Goal: Transaction & Acquisition: Purchase product/service

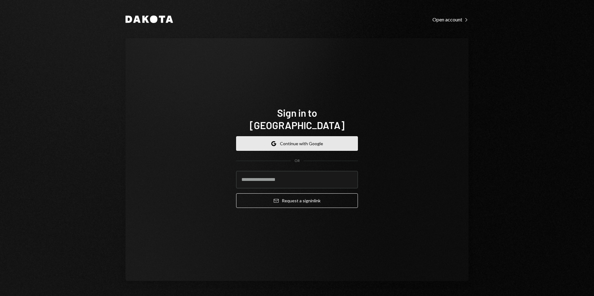
click at [299, 139] on button "Google Continue with Google" at bounding box center [297, 143] width 122 height 15
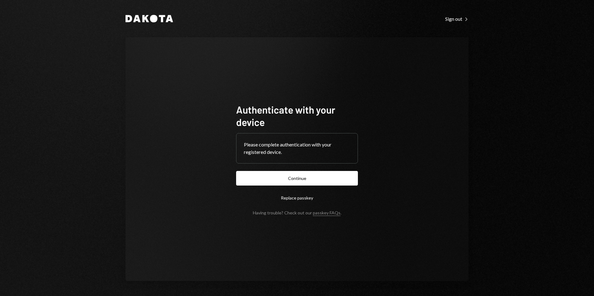
click at [287, 169] on form "Authenticate with your device Please complete authentication with your register…" at bounding box center [297, 159] width 122 height 112
click at [290, 174] on button "Continue" at bounding box center [297, 178] width 122 height 15
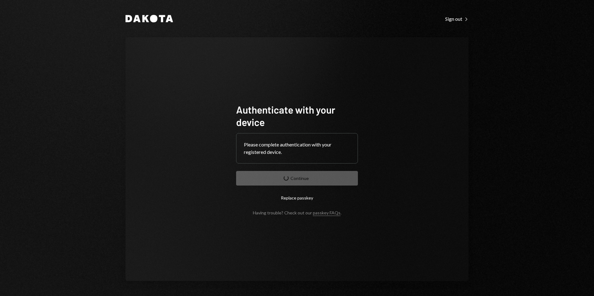
click at [320, 178] on form "Authenticate with your device Please complete authentication with your register…" at bounding box center [297, 159] width 122 height 112
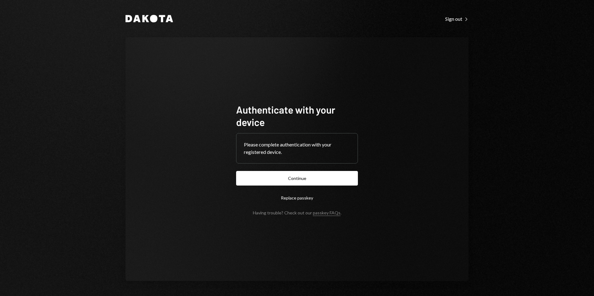
drag, startPoint x: 289, startPoint y: 179, endPoint x: 292, endPoint y: 176, distance: 4.8
click at [290, 178] on button "Continue" at bounding box center [297, 178] width 122 height 15
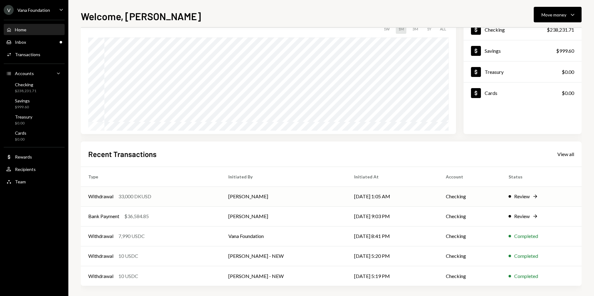
scroll to position [48, 0]
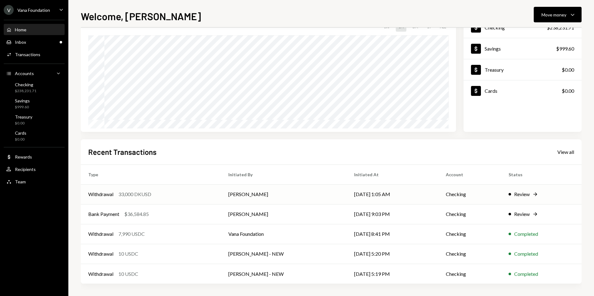
click at [170, 198] on div "Withdrawal 33,000 DKUSD" at bounding box center [150, 194] width 125 height 7
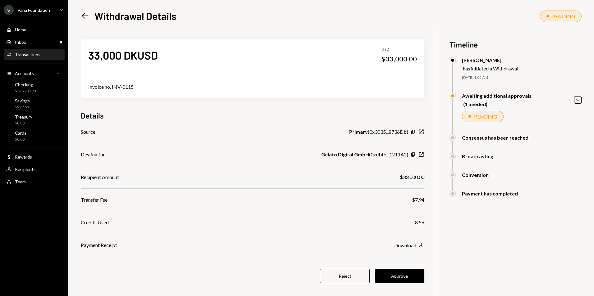
click at [82, 16] on icon "Left Arrow" at bounding box center [85, 15] width 9 height 9
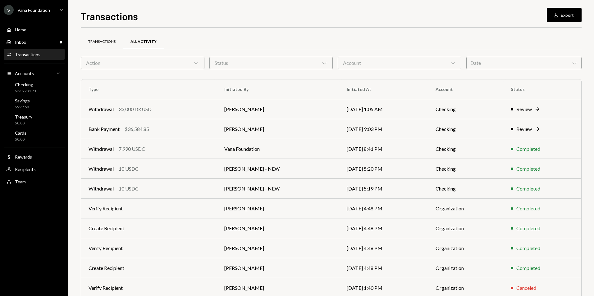
click at [105, 43] on div "Transactions" at bounding box center [101, 41] width 27 height 5
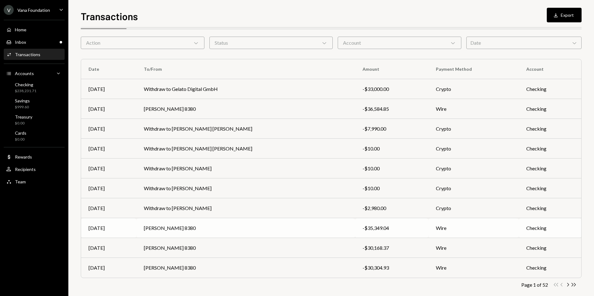
scroll to position [28, 0]
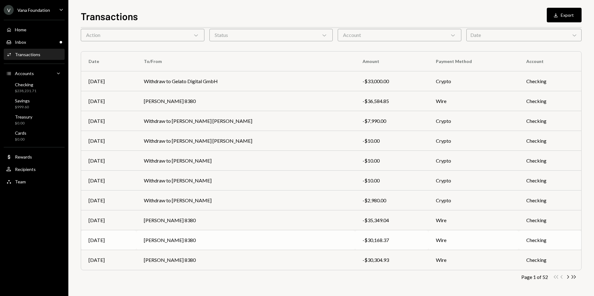
click at [523, 241] on td "Checking" at bounding box center [550, 241] width 62 height 20
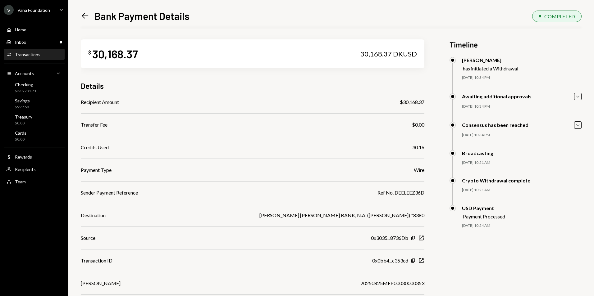
scroll to position [27, 0]
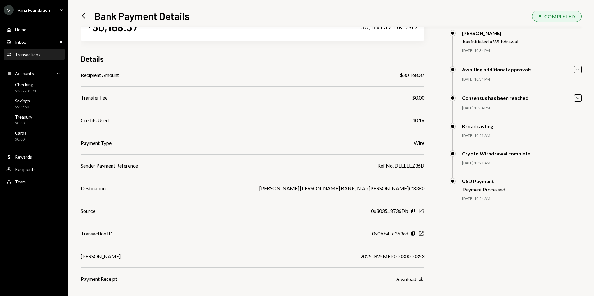
click at [423, 234] on icon "New Window" at bounding box center [421, 234] width 6 height 6
click at [82, 16] on icon "Left Arrow" at bounding box center [85, 15] width 9 height 9
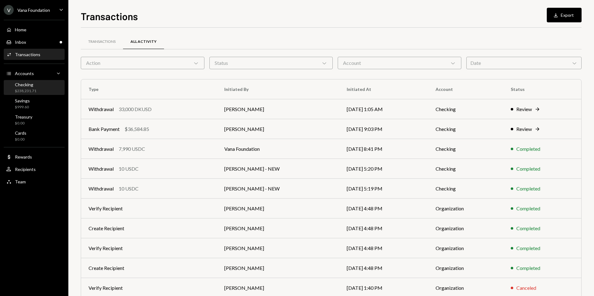
click at [36, 87] on div "Checking $238,231.71" at bounding box center [34, 88] width 56 height 12
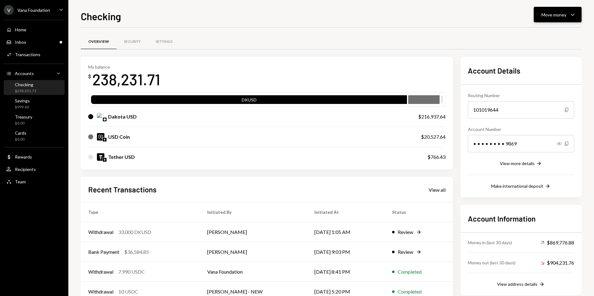
click at [559, 14] on div "Move money" at bounding box center [554, 14] width 25 height 7
click at [547, 35] on div "Send" at bounding box center [552, 33] width 45 height 7
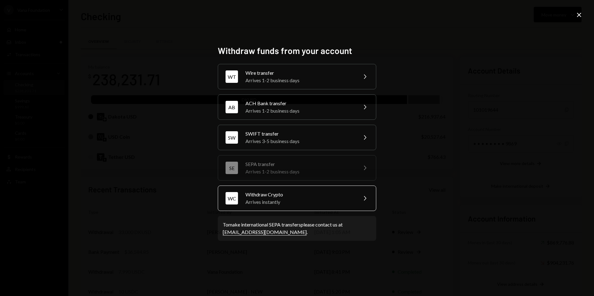
click at [303, 203] on div "Arrives instantly" at bounding box center [300, 202] width 108 height 7
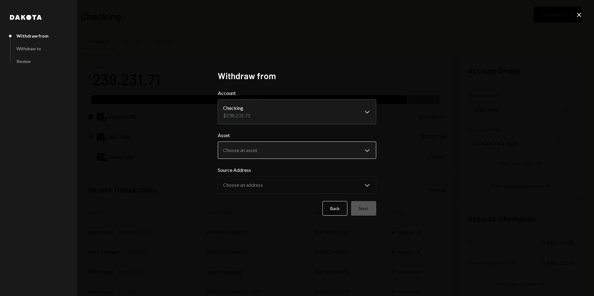
click at [300, 153] on body "V Vana Foundation Caret Down Home Home Inbox Inbox Activities Transactions Acco…" at bounding box center [297, 148] width 594 height 296
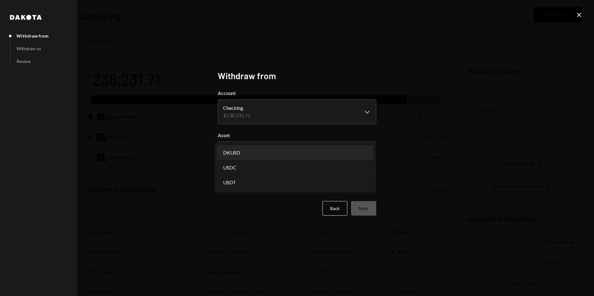
select select "*****"
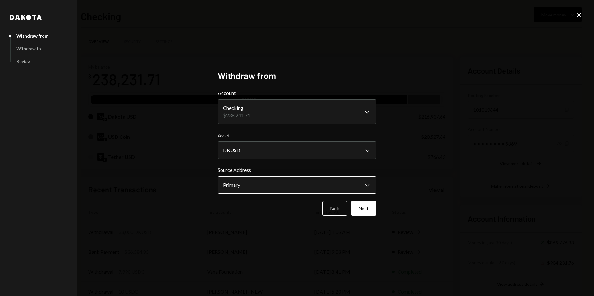
click at [261, 184] on body "V Vana Foundation Caret Down Home Home Inbox Inbox Activities Transactions Acco…" at bounding box center [297, 148] width 594 height 296
click at [419, 136] on div "**********" at bounding box center [297, 148] width 594 height 296
click at [584, 14] on div "**********" at bounding box center [297, 148] width 594 height 296
click at [580, 16] on icon "Close" at bounding box center [579, 14] width 7 height 7
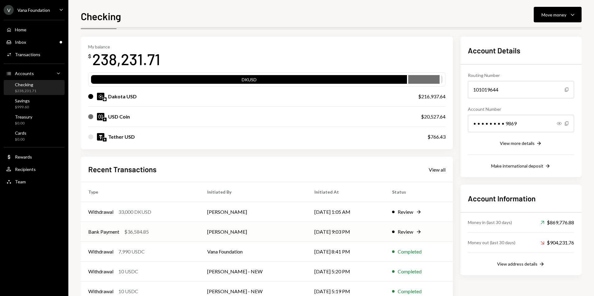
scroll to position [38, 0]
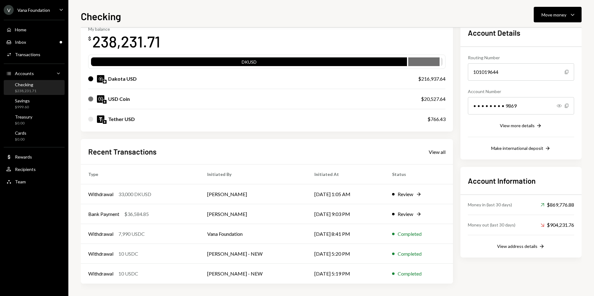
click at [437, 145] on div "Recent Transactions View all Type Initiated By Initiated At Status Withdrawal 3…" at bounding box center [267, 211] width 372 height 145
drag, startPoint x: 437, startPoint y: 145, endPoint x: 437, endPoint y: 151, distance: 5.9
click at [437, 151] on div "View all" at bounding box center [437, 152] width 17 height 6
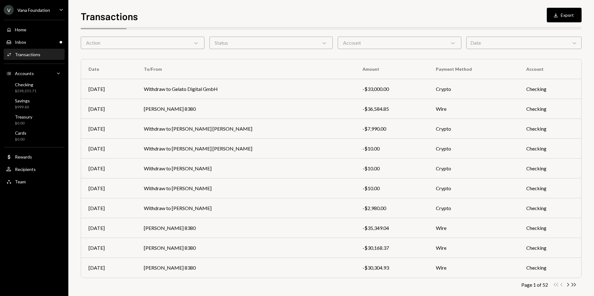
scroll to position [28, 0]
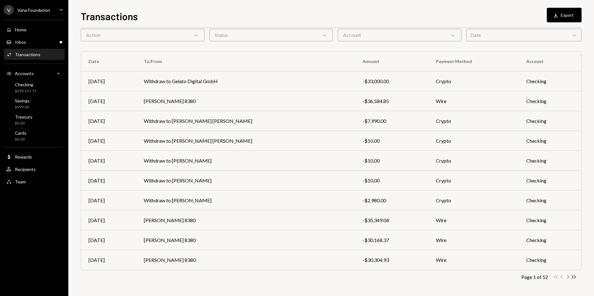
click at [566, 278] on icon "Chevron Right" at bounding box center [568, 277] width 6 height 6
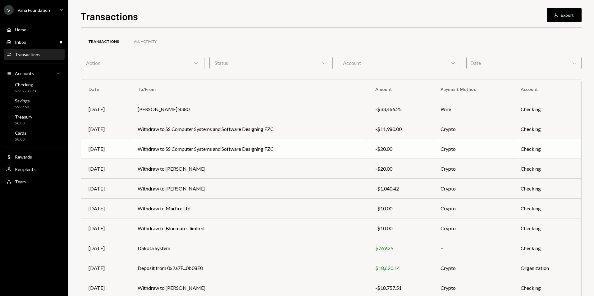
click at [462, 150] on td "Crypto" at bounding box center [473, 149] width 80 height 20
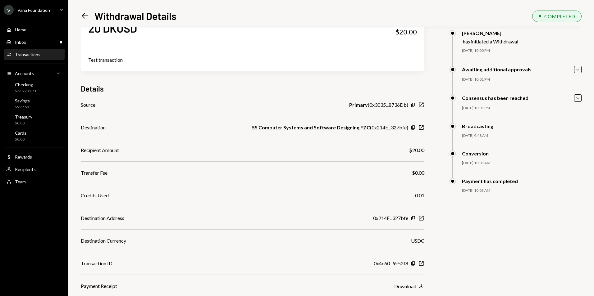
scroll to position [11, 0]
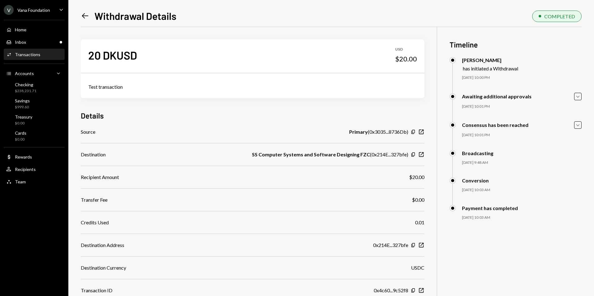
click at [84, 16] on icon "Left Arrow" at bounding box center [85, 15] width 9 height 9
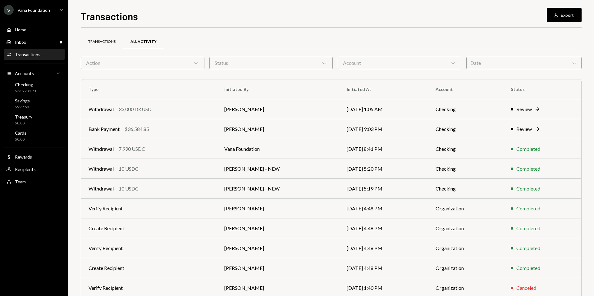
click at [110, 44] on div "Transactions" at bounding box center [101, 41] width 27 height 5
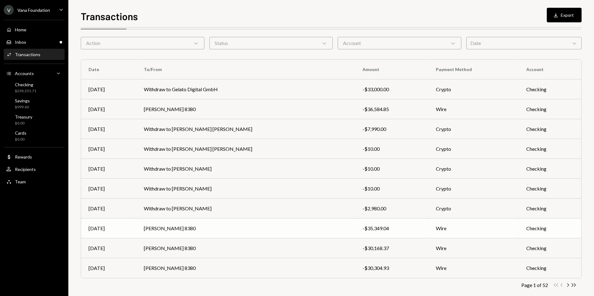
scroll to position [28, 0]
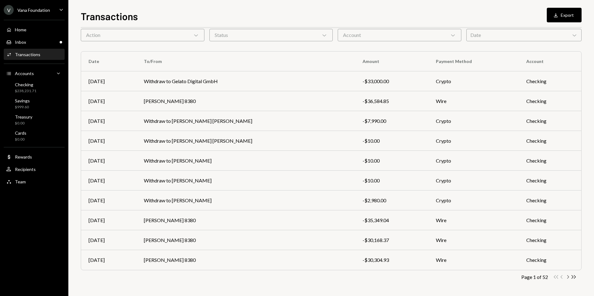
click at [568, 277] on icon "Chevron Right" at bounding box center [568, 277] width 6 height 6
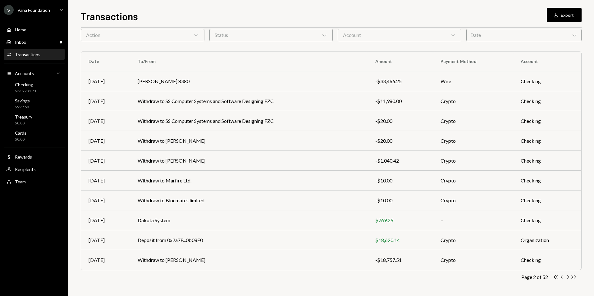
click at [567, 277] on icon "Chevron Right" at bounding box center [568, 277] width 6 height 6
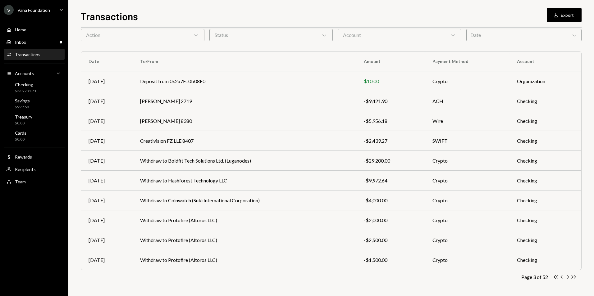
click at [569, 278] on icon "Chevron Right" at bounding box center [568, 277] width 6 height 6
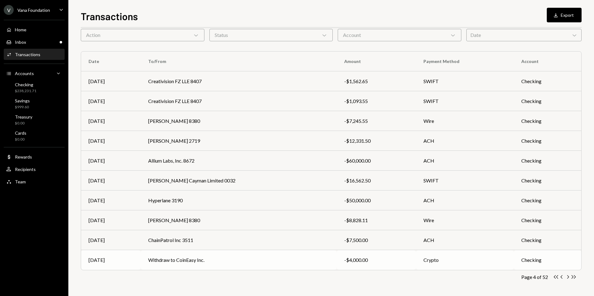
click at [456, 262] on td "Crypto" at bounding box center [465, 260] width 98 height 20
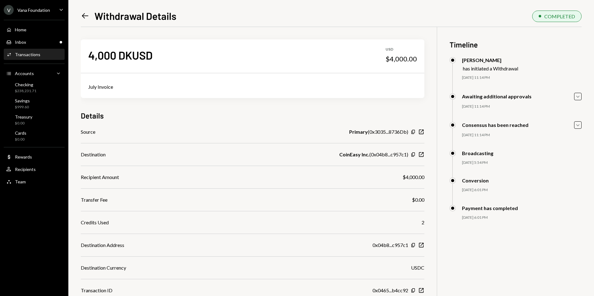
scroll to position [27, 0]
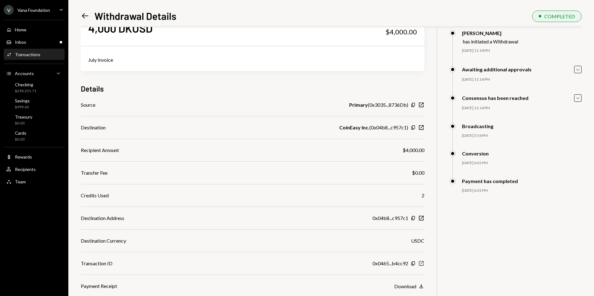
click at [422, 265] on icon "New Window" at bounding box center [421, 264] width 6 height 6
click at [421, 265] on icon "New Window" at bounding box center [421, 264] width 6 height 6
click at [423, 264] on icon "New Window" at bounding box center [421, 264] width 6 height 6
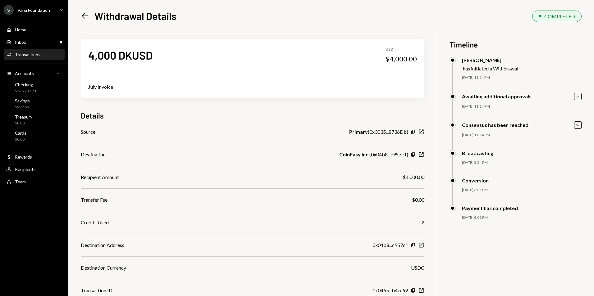
click at [37, 10] on div "Vana Foundation" at bounding box center [33, 9] width 33 height 5
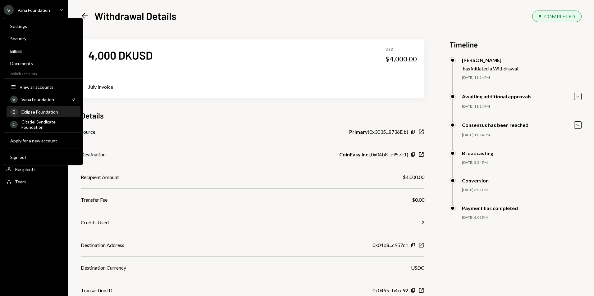
click at [46, 111] on div "Eclipse Foundation" at bounding box center [48, 111] width 55 height 5
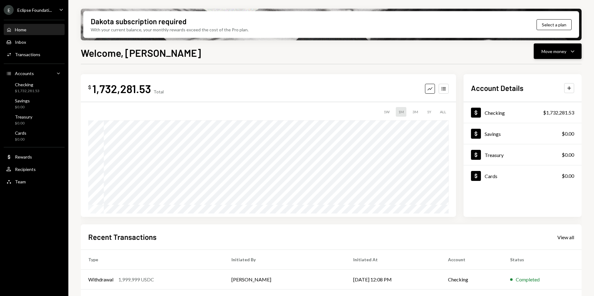
click at [561, 52] on div "Move money" at bounding box center [554, 51] width 25 height 7
click at [551, 69] on div "Send" at bounding box center [552, 70] width 45 height 7
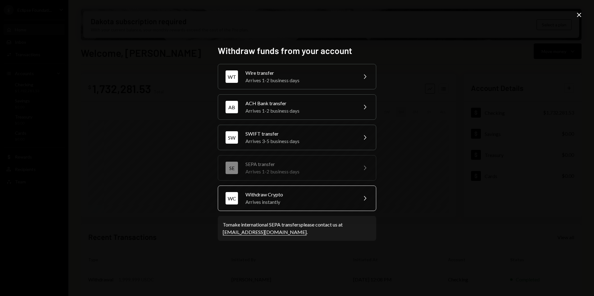
click at [286, 192] on div "Withdraw Crypto" at bounding box center [300, 194] width 108 height 7
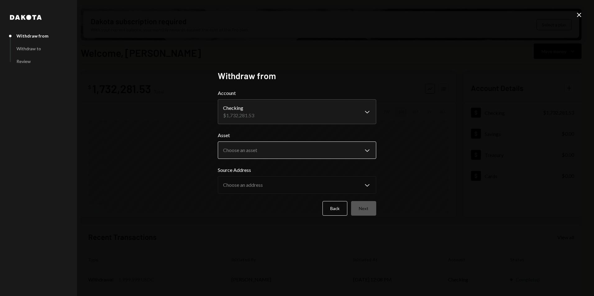
click at [265, 150] on body "E Eclipse Foundati... Caret Down Home Home Inbox Inbox Activities Transactions …" at bounding box center [297, 148] width 594 height 296
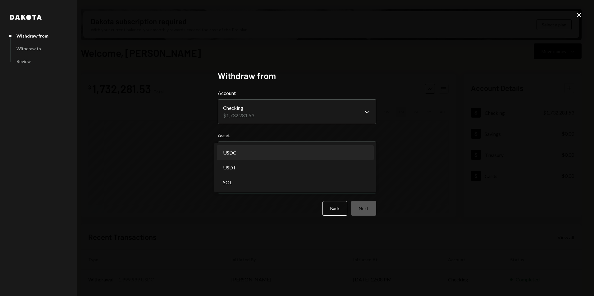
select select "****"
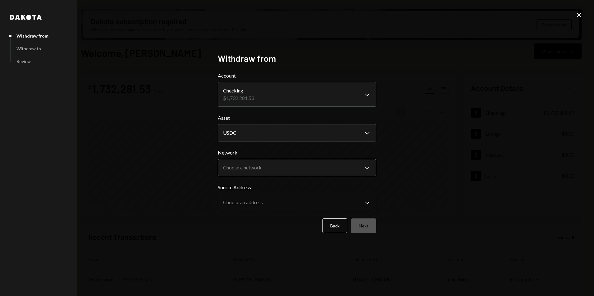
click at [238, 171] on body "E Eclipse Foundati... Caret Down Home Home Inbox Inbox Activities Transactions …" at bounding box center [297, 148] width 594 height 296
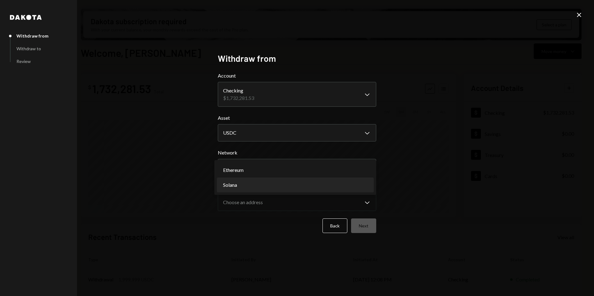
select select "**********"
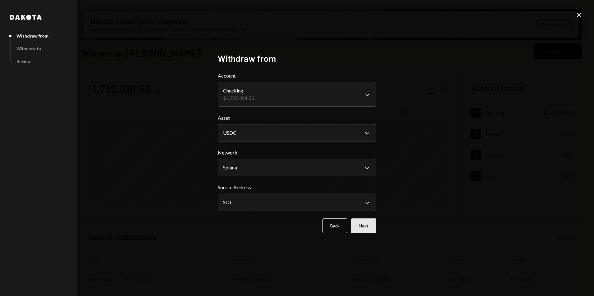
click at [366, 231] on button "Next" at bounding box center [363, 226] width 25 height 15
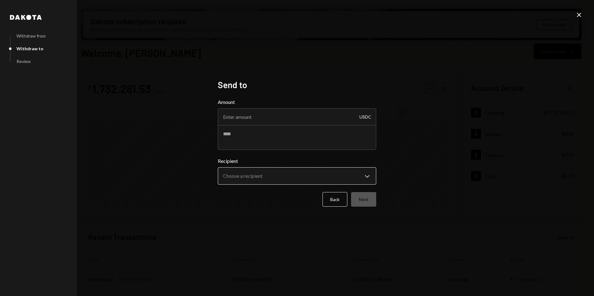
click at [248, 181] on body "E Eclipse Foundati... Caret Down Home Home Inbox Inbox Activities Transactions …" at bounding box center [297, 148] width 594 height 296
drag, startPoint x: 416, startPoint y: 174, endPoint x: 391, endPoint y: 173, distance: 24.9
click at [415, 173] on div "**********" at bounding box center [297, 148] width 594 height 296
click at [269, 176] on body "E Eclipse Foundati... Caret Down Home Home Inbox Inbox Activities Transactions …" at bounding box center [297, 148] width 594 height 296
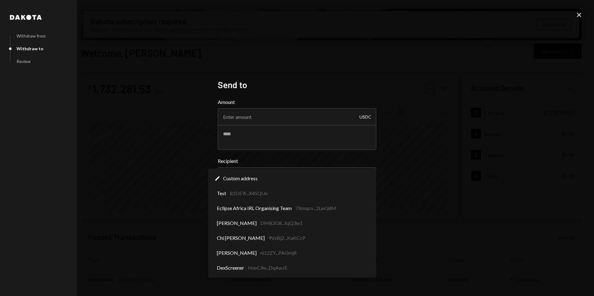
click at [438, 173] on div "**********" at bounding box center [297, 148] width 594 height 296
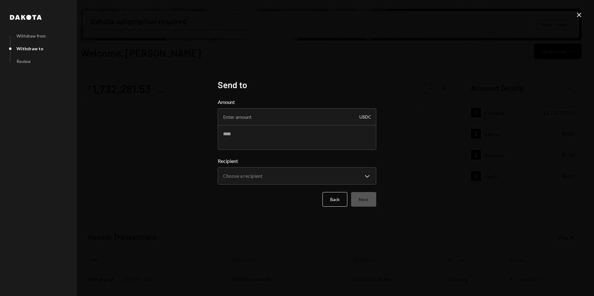
click at [577, 14] on icon "Close" at bounding box center [579, 14] width 7 height 7
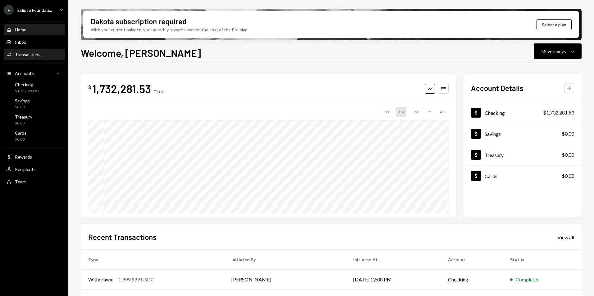
click at [38, 53] on div "Transactions" at bounding box center [27, 54] width 25 height 5
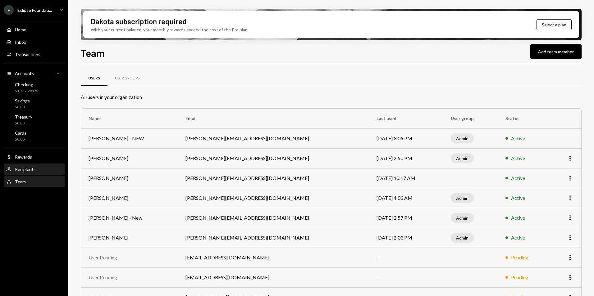
click at [33, 169] on div "Recipients" at bounding box center [25, 169] width 21 height 5
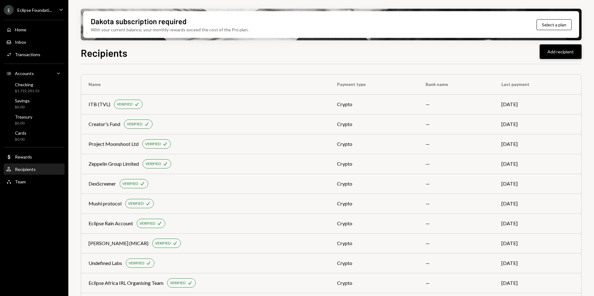
click at [561, 53] on button "Add recipient" at bounding box center [561, 51] width 42 height 15
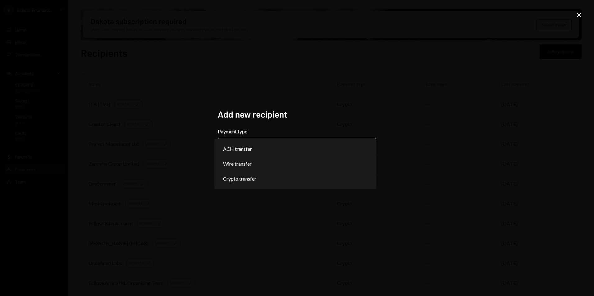
click at [259, 142] on body "E Eclipse Foundati... Caret Down Home Home Inbox Inbox Activities Transactions …" at bounding box center [297, 148] width 594 height 296
select select "******"
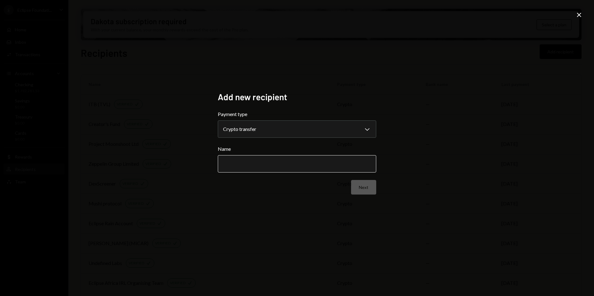
click at [244, 165] on input "Name" at bounding box center [297, 163] width 159 height 17
click at [362, 88] on div "**********" at bounding box center [296, 148] width 173 height 128
click at [251, 161] on input "Name" at bounding box center [297, 163] width 159 height 17
paste input "**********"
click at [238, 164] on input "**********" at bounding box center [297, 163] width 159 height 17
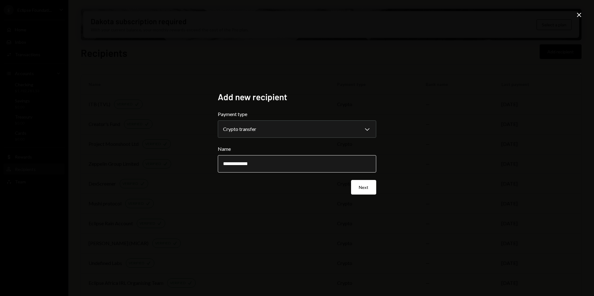
click at [292, 167] on input "**********" at bounding box center [297, 163] width 159 height 17
type input "**********"
click at [361, 189] on button "Next" at bounding box center [363, 187] width 25 height 15
click at [272, 126] on body "E Eclipse Foundati... Caret Down Home Home Inbox Inbox Activities Transactions …" at bounding box center [297, 148] width 594 height 296
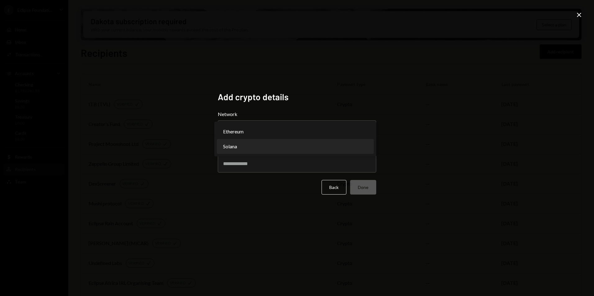
select select "**********"
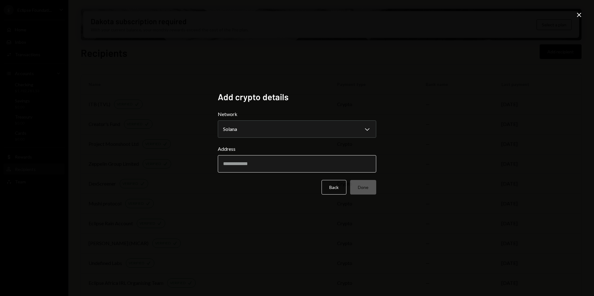
click at [254, 159] on input "Address" at bounding box center [297, 163] width 159 height 17
paste input "**********"
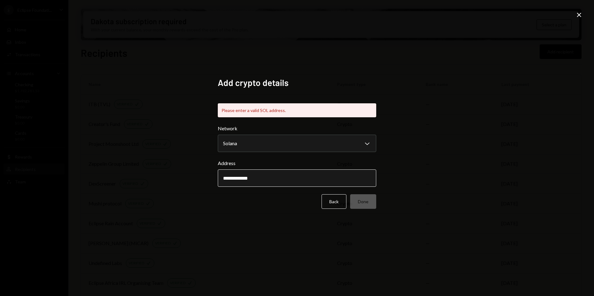
click at [285, 177] on input "**********" at bounding box center [297, 178] width 159 height 17
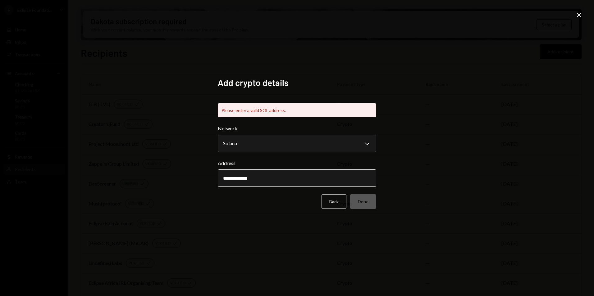
paste input "**********"
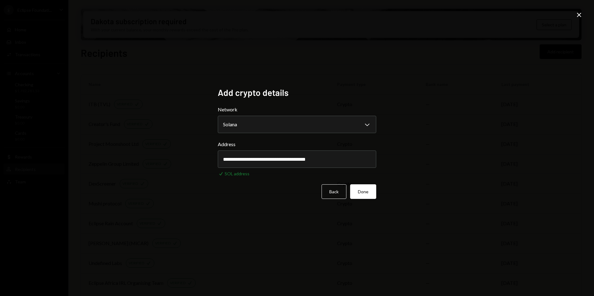
type input "**********"
click at [506, 186] on div "**********" at bounding box center [297, 148] width 594 height 296
click at [370, 190] on button "Done" at bounding box center [363, 192] width 26 height 15
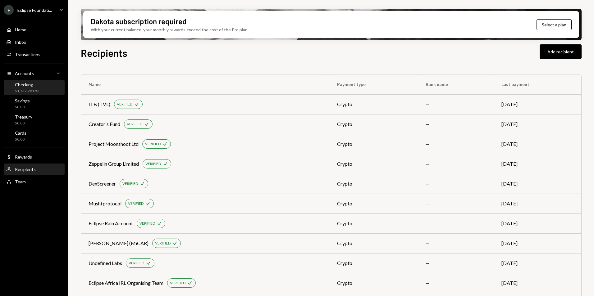
click at [37, 87] on div "Checking" at bounding box center [27, 84] width 25 height 5
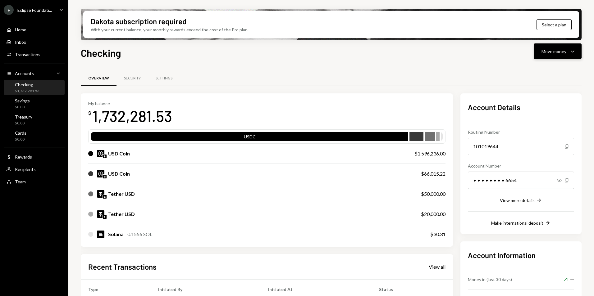
click at [545, 54] on div "Move money" at bounding box center [554, 51] width 25 height 7
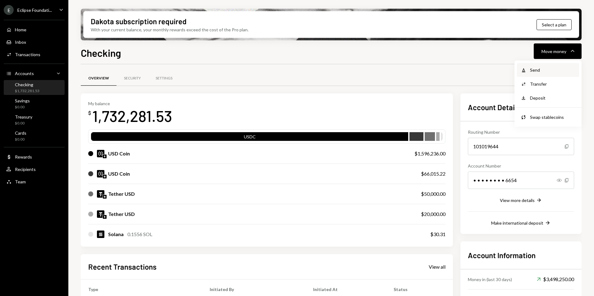
click at [538, 70] on div "Send" at bounding box center [552, 70] width 45 height 7
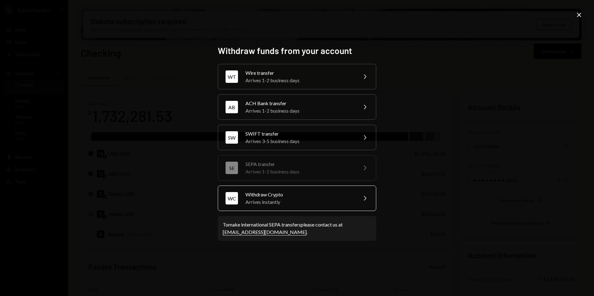
click at [288, 200] on div "Arrives instantly" at bounding box center [300, 202] width 108 height 7
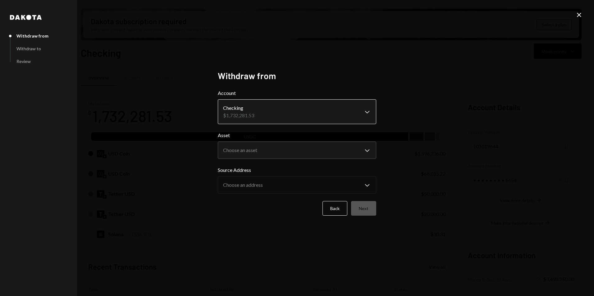
click at [261, 111] on body "E Eclipse Foundati... Caret Down Home Home Inbox Inbox Activities Transactions …" at bounding box center [297, 148] width 594 height 296
click at [318, 149] on body "E Eclipse Foundati... Caret Down Home Home Inbox Inbox Activities Transactions …" at bounding box center [297, 148] width 594 height 296
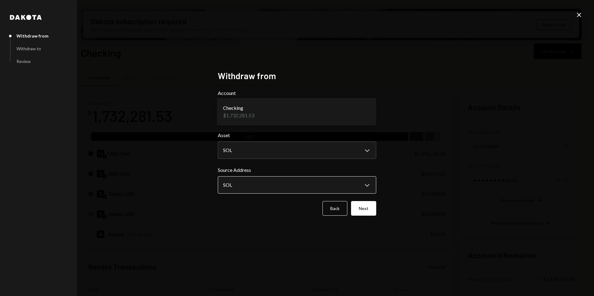
click at [255, 180] on body "E Eclipse Foundati... Caret Down Home Home Inbox Inbox Activities Transactions …" at bounding box center [297, 148] width 594 height 296
click at [458, 172] on div "**********" at bounding box center [297, 148] width 594 height 296
click at [310, 187] on body "E Eclipse Foundati... Caret Down Home Home Inbox Inbox Activities Transactions …" at bounding box center [297, 148] width 594 height 296
click at [423, 155] on div "**********" at bounding box center [297, 148] width 594 height 296
click at [354, 148] on body "E Eclipse Foundati... Caret Down Home Home Inbox Inbox Activities Transactions …" at bounding box center [297, 148] width 594 height 296
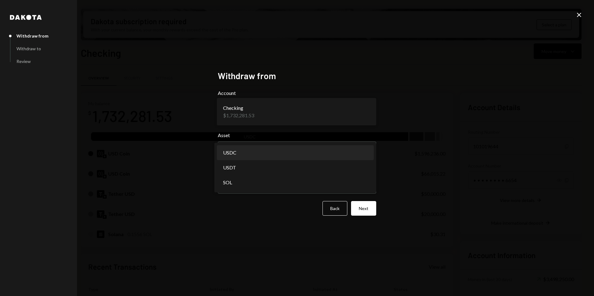
select select "****"
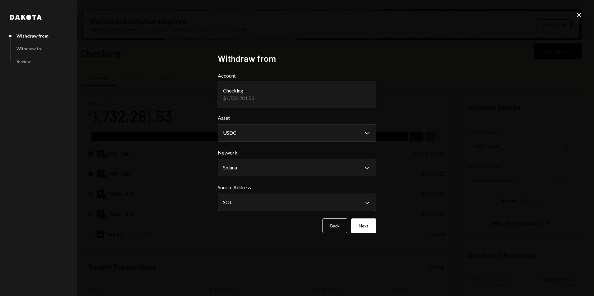
click at [430, 191] on div "**********" at bounding box center [297, 148] width 594 height 296
click at [345, 198] on body "E Eclipse Foundati... Caret Down Home Home Inbox Inbox Activities Transactions …" at bounding box center [297, 148] width 594 height 296
click at [452, 178] on div "**********" at bounding box center [297, 148] width 594 height 296
click at [366, 224] on button "Next" at bounding box center [363, 226] width 25 height 15
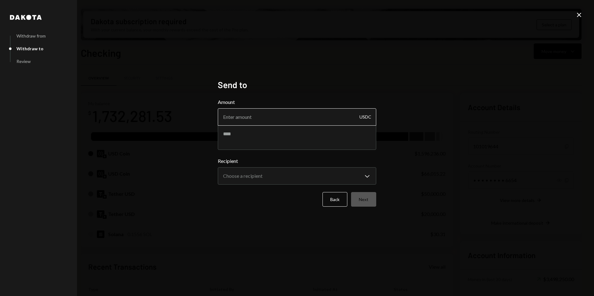
click at [281, 117] on input "Amount" at bounding box center [297, 116] width 159 height 17
type input "10"
type textarea "****"
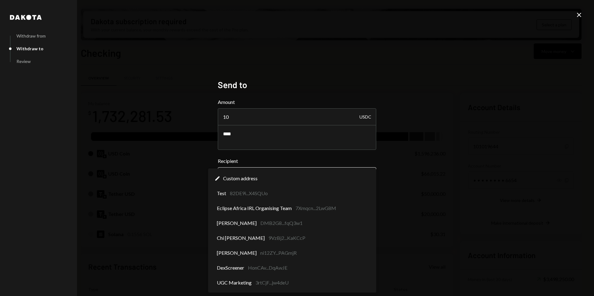
click at [329, 168] on button "Choose a recipient Chevron Down" at bounding box center [297, 176] width 159 height 17
select select "**********"
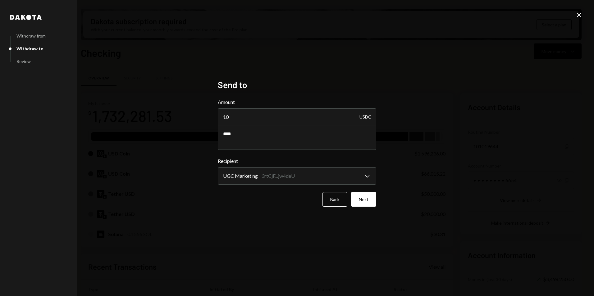
click at [453, 222] on div "**********" at bounding box center [297, 148] width 594 height 296
click at [357, 201] on button "Next" at bounding box center [363, 199] width 25 height 15
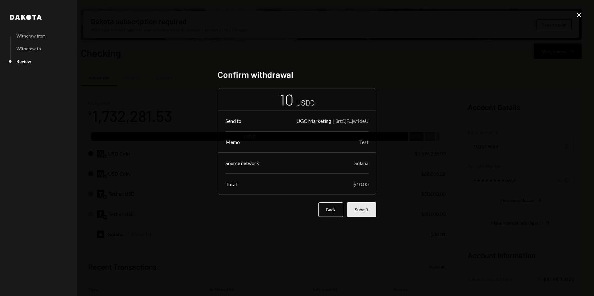
click at [365, 211] on button "Submit" at bounding box center [361, 210] width 29 height 15
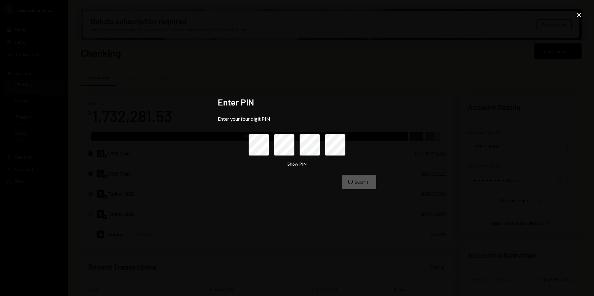
click at [579, 171] on div "Enter PIN Enter your four digit PIN Show PIN Submit Close" at bounding box center [297, 148] width 594 height 296
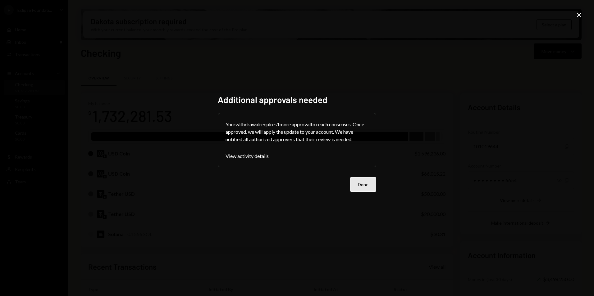
click at [365, 187] on button "Done" at bounding box center [363, 184] width 26 height 15
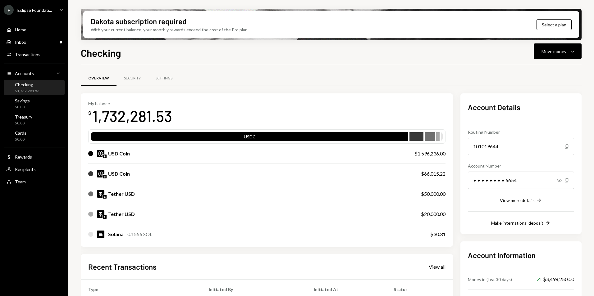
click at [47, 9] on div "Eclipse Foundati..." at bounding box center [34, 9] width 34 height 5
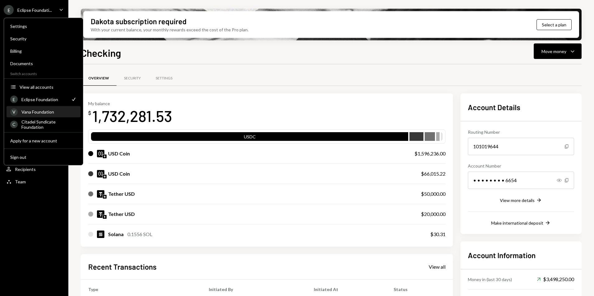
click at [42, 113] on div "Vana Foundation" at bounding box center [48, 111] width 55 height 5
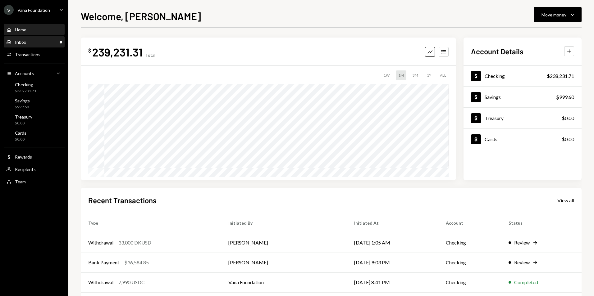
click at [35, 42] on div "Inbox Inbox" at bounding box center [34, 42] width 56 height 6
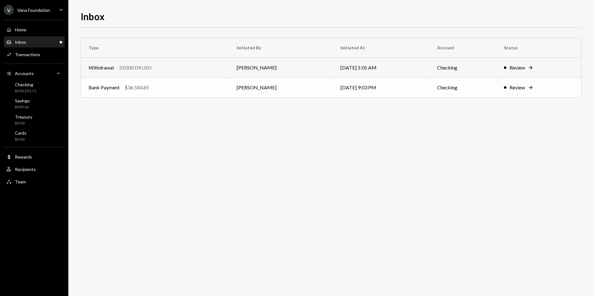
click at [171, 87] on div "Bank Payment $36,584.85" at bounding box center [155, 87] width 133 height 7
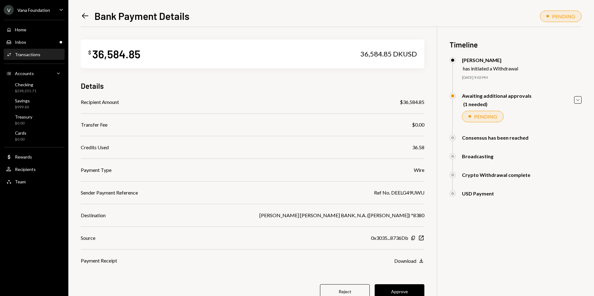
scroll to position [27, 0]
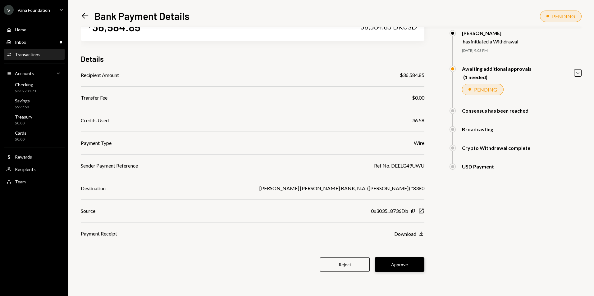
click at [405, 262] on button "Approve" at bounding box center [400, 265] width 50 height 15
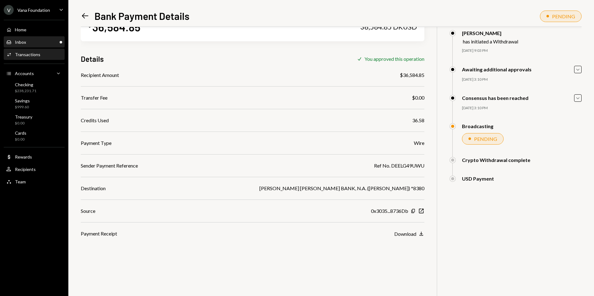
click at [56, 39] on div "Inbox Inbox" at bounding box center [34, 42] width 56 height 11
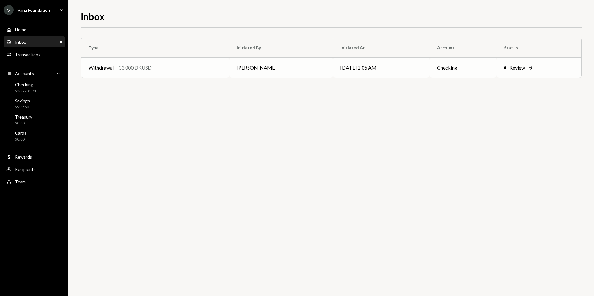
click at [275, 66] on td "[PERSON_NAME]" at bounding box center [281, 68] width 104 height 20
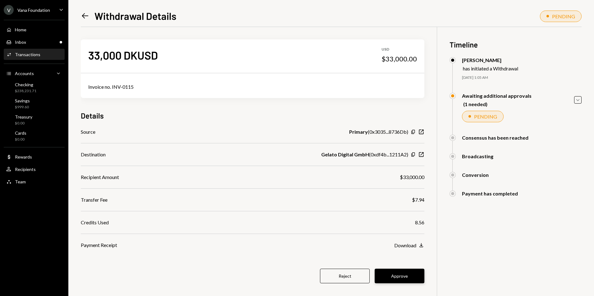
click at [400, 276] on button "Approve" at bounding box center [400, 276] width 50 height 15
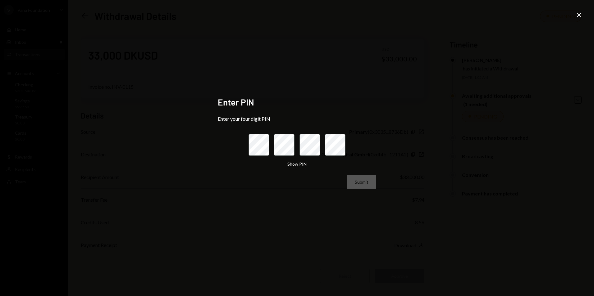
click at [580, 14] on icon at bounding box center [579, 15] width 4 height 4
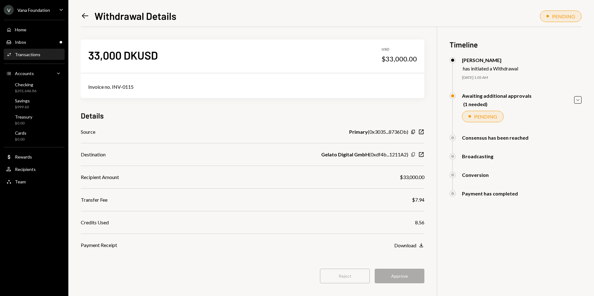
click at [414, 155] on icon "Copy" at bounding box center [413, 154] width 5 height 5
click at [399, 275] on div "Reject Approve" at bounding box center [253, 276] width 344 height 15
click at [498, 274] on div "33,000 DKUSD USD $33,000.00 Invoice no. INV-0115 Details Source Primary ( 0x303…" at bounding box center [331, 175] width 501 height 296
click at [59, 40] on div "Inbox Inbox" at bounding box center [34, 42] width 56 height 6
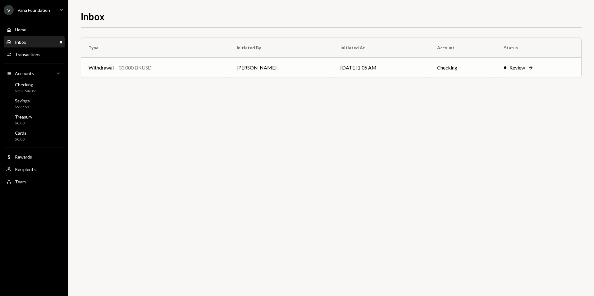
click at [183, 73] on td "Withdrawal 33,000 DKUSD" at bounding box center [155, 68] width 148 height 20
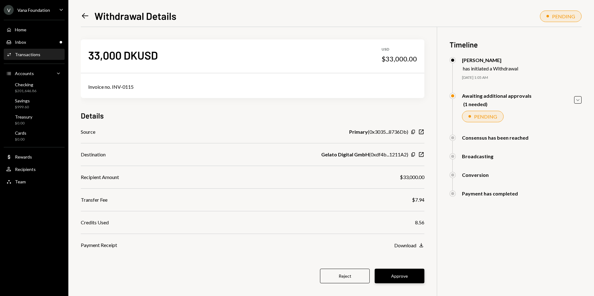
click at [407, 273] on button "Approve" at bounding box center [400, 276] width 50 height 15
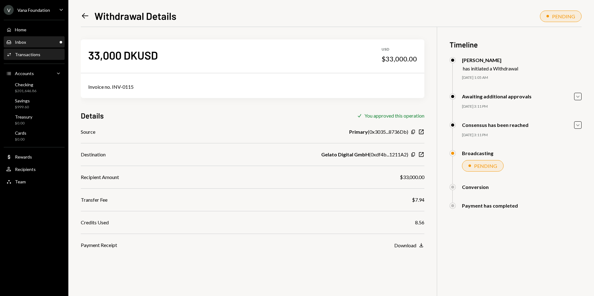
click at [55, 42] on div "Inbox Inbox" at bounding box center [34, 42] width 56 height 6
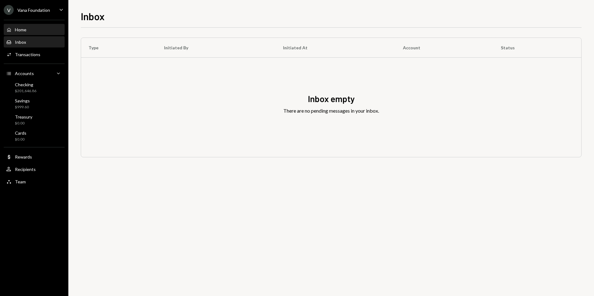
click at [38, 27] on div "Home Home" at bounding box center [34, 30] width 56 height 6
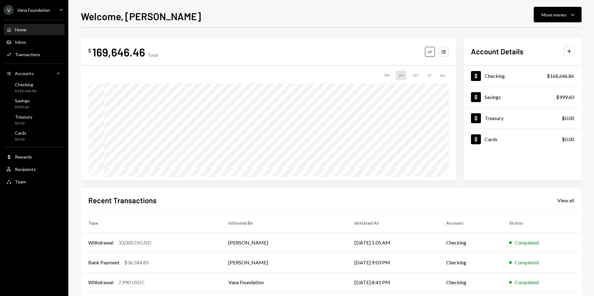
click at [31, 6] on div "V Vana Foundation" at bounding box center [27, 10] width 46 height 10
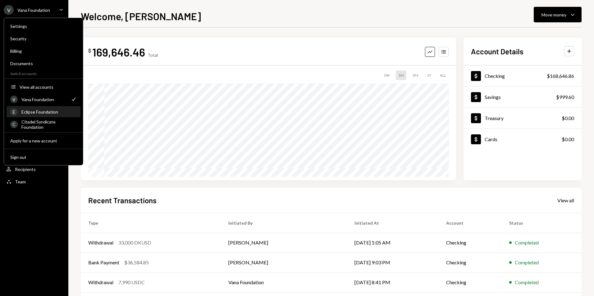
click at [49, 112] on div "Eclipse Foundation" at bounding box center [48, 111] width 55 height 5
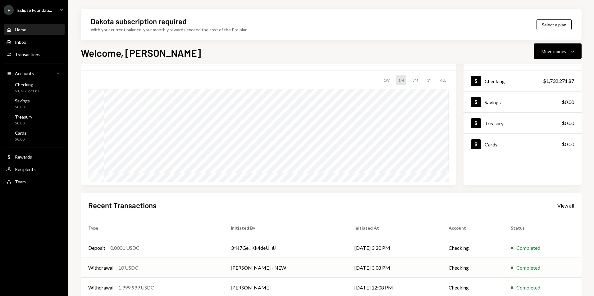
scroll to position [62, 0]
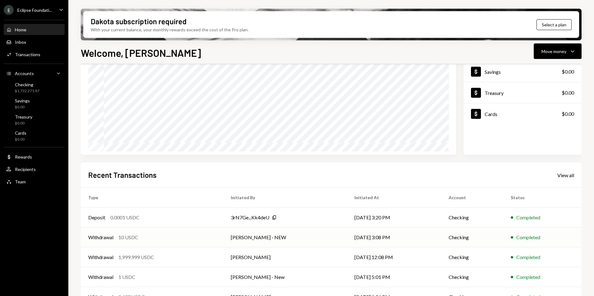
click at [200, 238] on div "Withdrawal 10 USDC" at bounding box center [152, 237] width 128 height 7
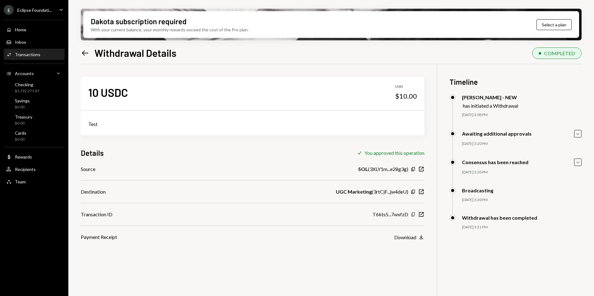
click at [413, 215] on icon "Copy" at bounding box center [413, 214] width 5 height 5
click at [422, 215] on icon "New Window" at bounding box center [421, 215] width 6 height 6
click at [38, 89] on div "$1,732,271.87" at bounding box center [27, 91] width 25 height 5
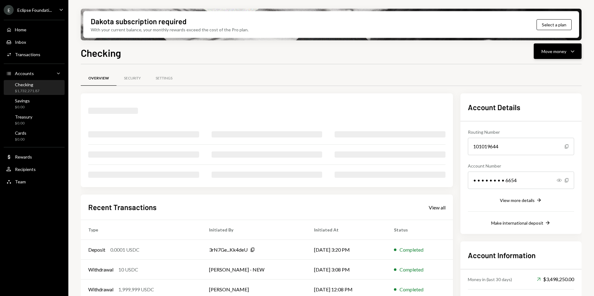
click at [568, 50] on div "Move money Caret Down" at bounding box center [558, 51] width 32 height 7
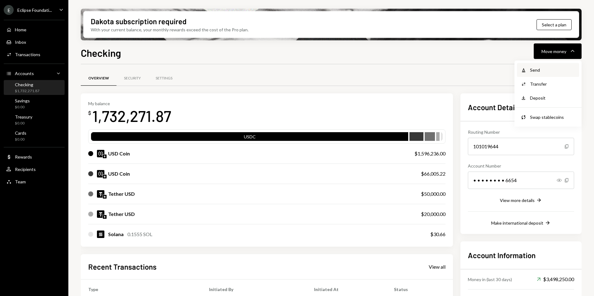
click at [544, 74] on div "Withdraw Send" at bounding box center [548, 70] width 62 height 14
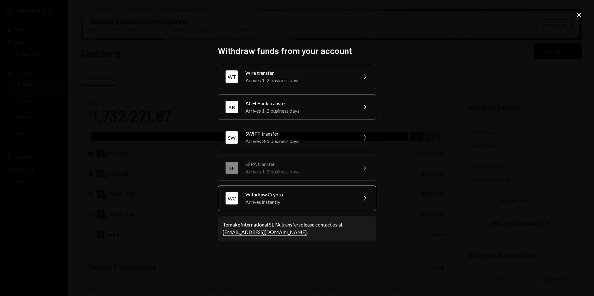
click at [298, 199] on div "Arrives instantly" at bounding box center [300, 202] width 108 height 7
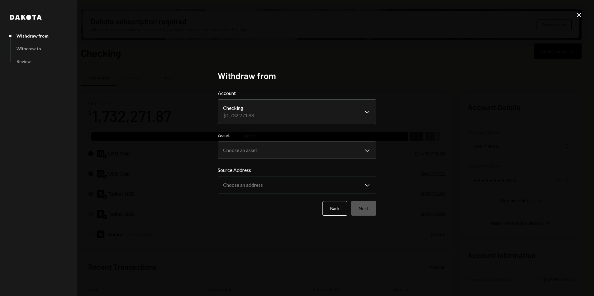
click at [317, 161] on form "**********" at bounding box center [297, 153] width 159 height 126
click at [315, 153] on body "E Eclipse Foundati... Caret Down Home Home Inbox Inbox Activities Transactions …" at bounding box center [297, 148] width 594 height 296
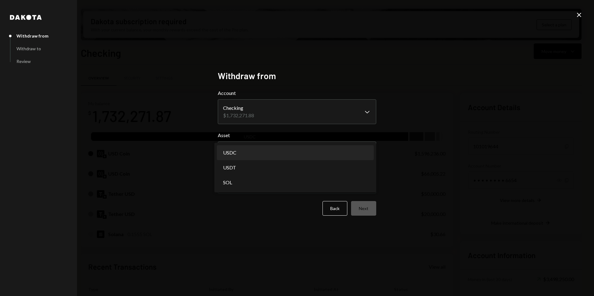
select select "****"
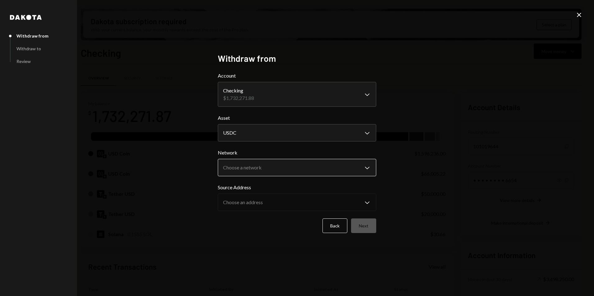
click at [248, 165] on body "E Eclipse Foundati... Caret Down Home Home Inbox Inbox Activities Transactions …" at bounding box center [297, 148] width 594 height 296
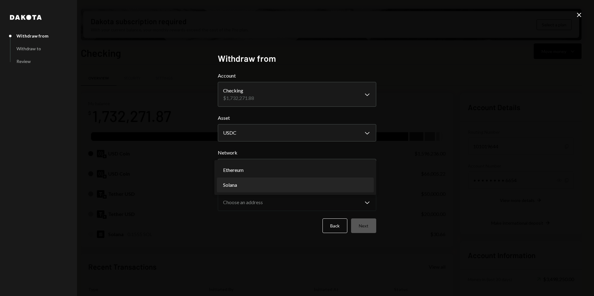
select select "**********"
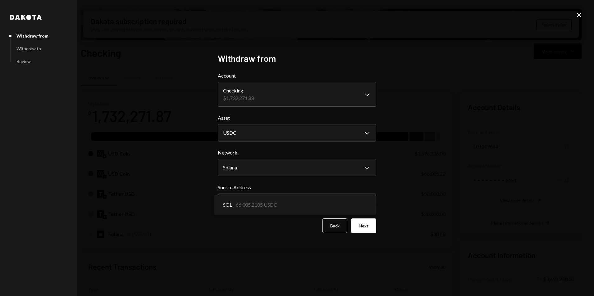
click at [243, 198] on body "E Eclipse Foundati... Caret Down Home Home Inbox Inbox Activities Transactions …" at bounding box center [297, 148] width 594 height 296
drag, startPoint x: 463, startPoint y: 188, endPoint x: 462, endPoint y: 185, distance: 3.2
click at [463, 188] on div "**********" at bounding box center [297, 148] width 594 height 296
click at [366, 227] on button "Next" at bounding box center [363, 226] width 25 height 15
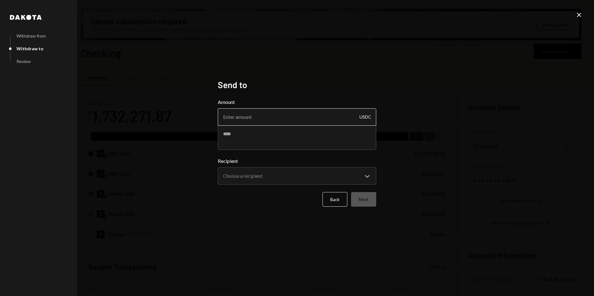
click at [267, 113] on input "Amount" at bounding box center [297, 116] width 159 height 17
type input "190"
type textarea "*******"
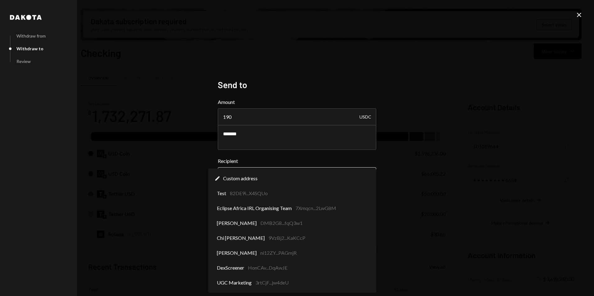
click at [373, 180] on body "E Eclipse Foundati... Caret Down Home Home Inbox Inbox Activities Transactions …" at bounding box center [297, 148] width 594 height 296
select select "**********"
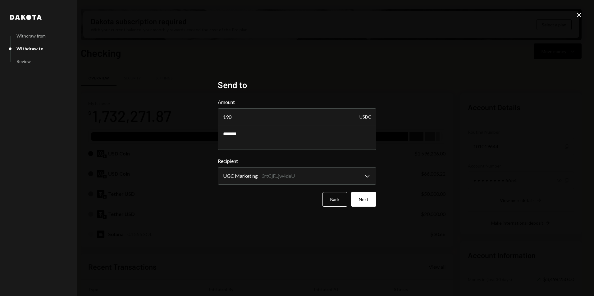
click at [364, 204] on button "Next" at bounding box center [363, 199] width 25 height 15
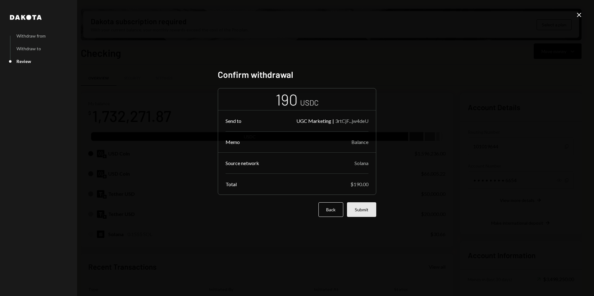
click at [365, 208] on button "Submit" at bounding box center [361, 210] width 29 height 15
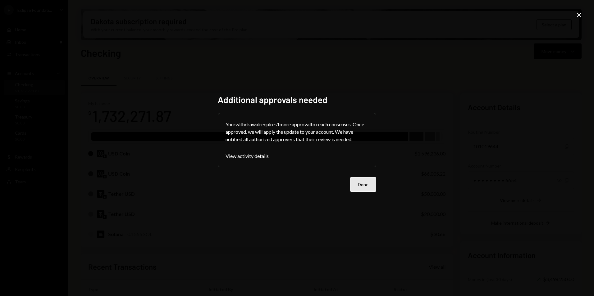
click at [365, 182] on button "Done" at bounding box center [363, 184] width 26 height 15
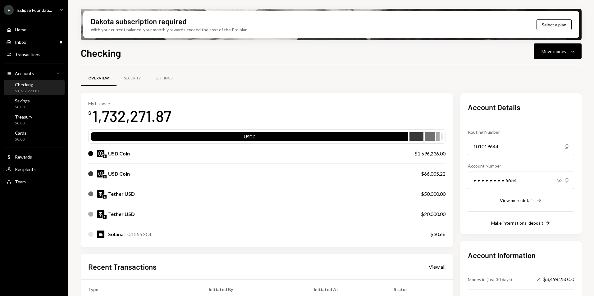
click at [41, 14] on div "E Eclipse Foundati..." at bounding box center [28, 10] width 48 height 10
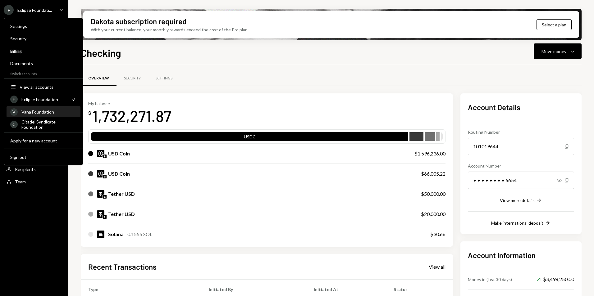
click at [38, 112] on div "Vana Foundation" at bounding box center [48, 111] width 55 height 5
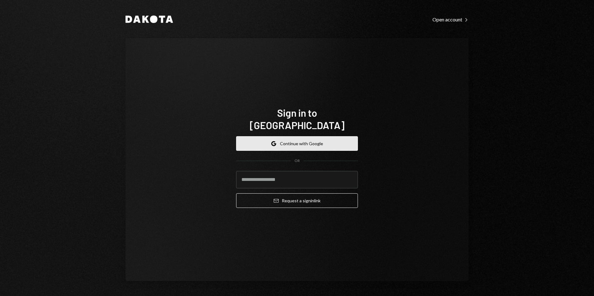
click at [335, 136] on button "Google Continue with Google" at bounding box center [297, 143] width 122 height 15
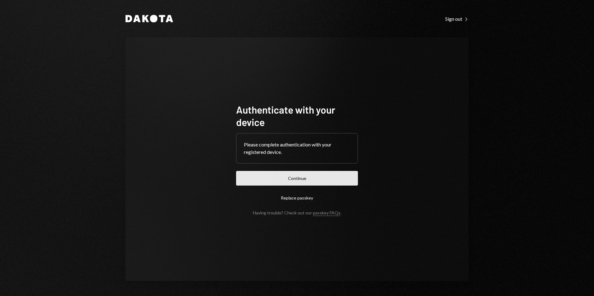
click at [312, 177] on button "Continue" at bounding box center [297, 178] width 122 height 15
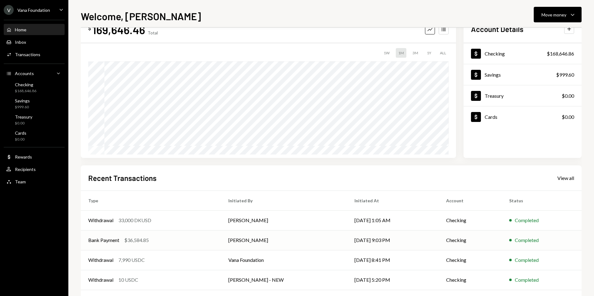
scroll to position [48, 0]
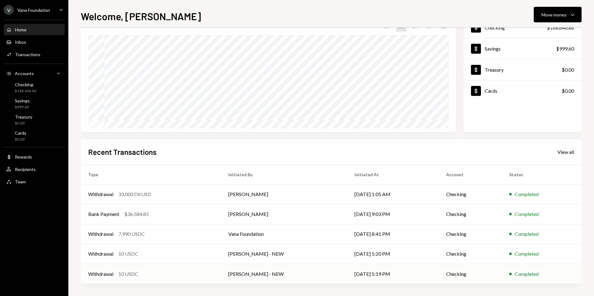
click at [298, 276] on td "[PERSON_NAME] - NEW" at bounding box center [284, 274] width 126 height 20
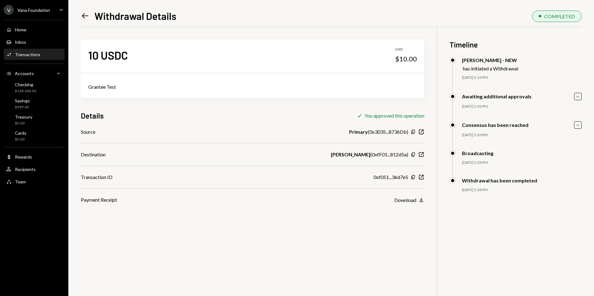
click at [86, 18] on icon "Left Arrow" at bounding box center [85, 15] width 9 height 9
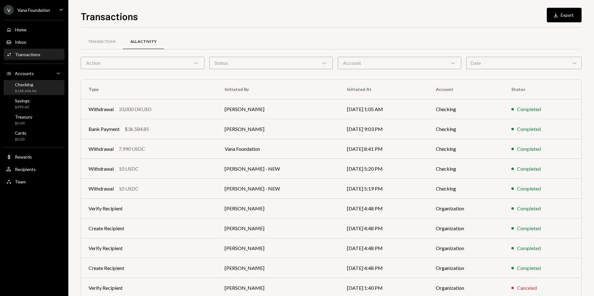
click at [37, 90] on div "Checking $168,646.86" at bounding box center [34, 88] width 56 height 12
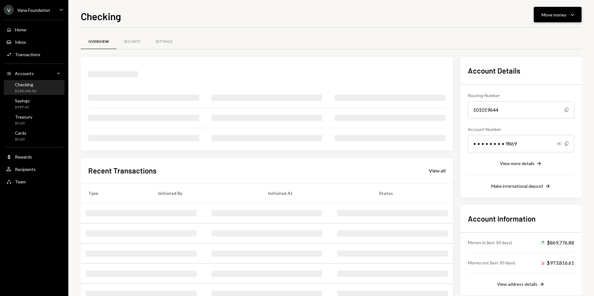
click at [574, 14] on icon "Caret Down" at bounding box center [572, 14] width 7 height 7
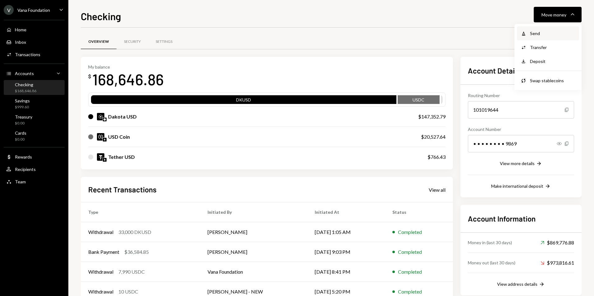
click at [541, 32] on div "Send" at bounding box center [552, 33] width 45 height 7
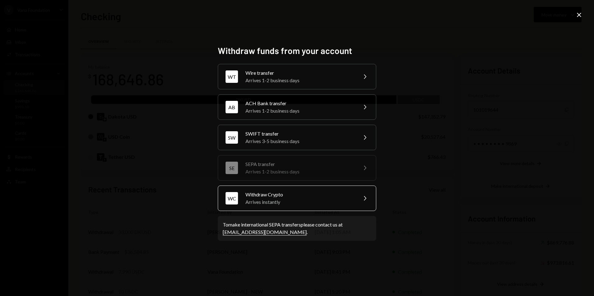
click at [272, 196] on div "Withdraw Crypto" at bounding box center [300, 194] width 108 height 7
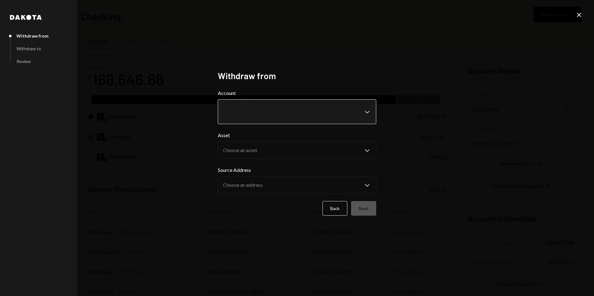
click at [269, 116] on body "V Vana Foundation Caret Down Home Home Inbox Inbox Activities Transactions Acco…" at bounding box center [297, 148] width 594 height 296
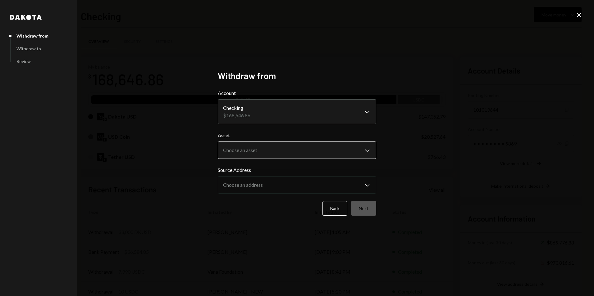
click at [252, 156] on body "V Vana Foundation Caret Down Home Home Inbox Inbox Activities Transactions Acco…" at bounding box center [297, 148] width 594 height 296
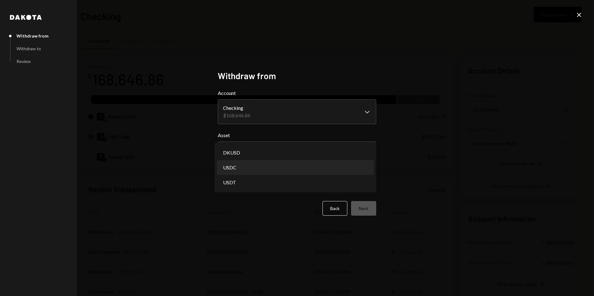
select select "****"
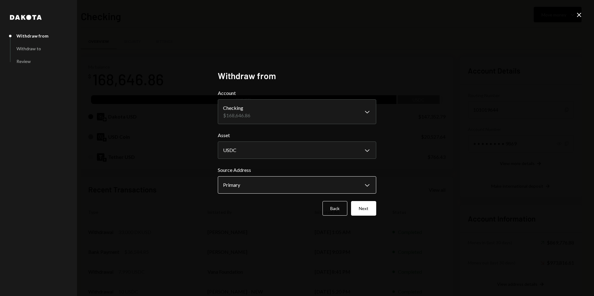
click at [243, 182] on body "V Vana Foundation Caret Down Home Home Inbox Inbox Activities Transactions Acco…" at bounding box center [297, 148] width 594 height 296
drag, startPoint x: 528, startPoint y: 180, endPoint x: 483, endPoint y: 185, distance: 45.1
click at [527, 179] on div "**********" at bounding box center [297, 148] width 594 height 296
click at [364, 210] on button "Next" at bounding box center [363, 208] width 25 height 15
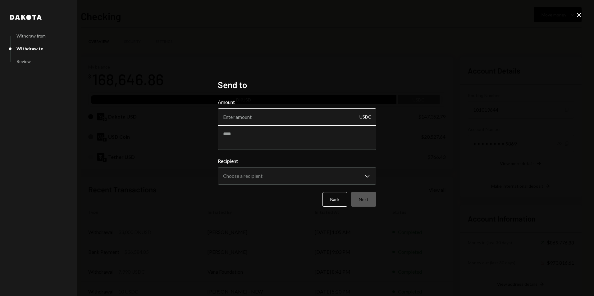
click at [240, 116] on input "Amount" at bounding box center [297, 116] width 159 height 17
type input "1690"
drag, startPoint x: 236, startPoint y: 138, endPoint x: 228, endPoint y: 137, distance: 7.2
click at [236, 138] on textarea at bounding box center [297, 137] width 159 height 25
type textarea "*"
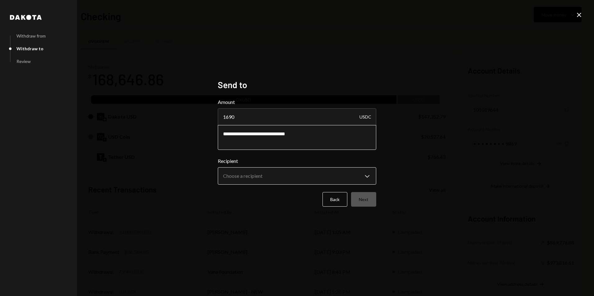
type textarea "**********"
click at [348, 174] on body "V Vana Foundation Caret Down Home Home Inbox Inbox Activities Transactions Acco…" at bounding box center [297, 148] width 594 height 296
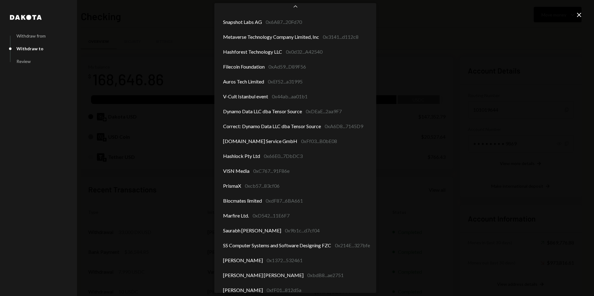
scroll to position [453, 0]
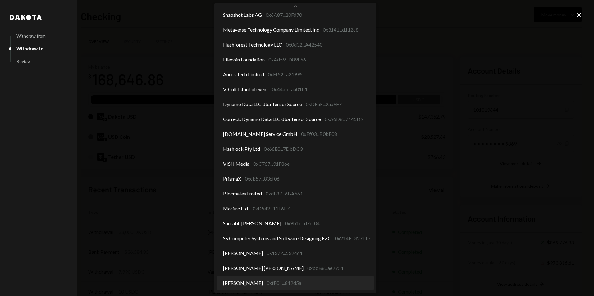
select select "**********"
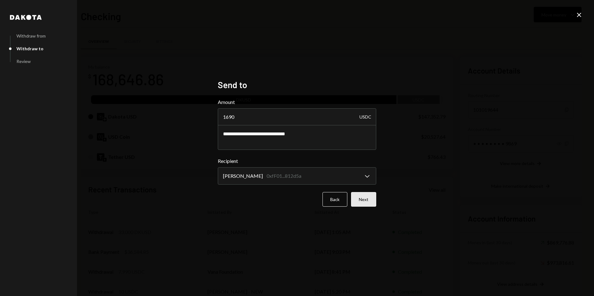
click at [357, 200] on button "Next" at bounding box center [363, 199] width 25 height 15
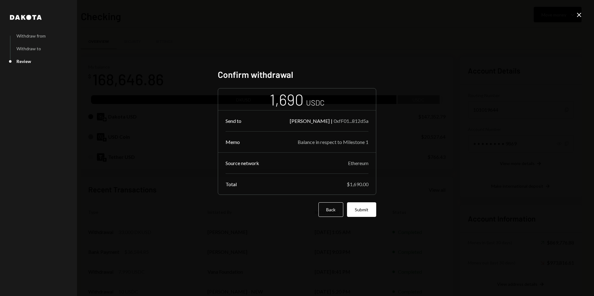
click at [359, 215] on button "Submit" at bounding box center [361, 210] width 29 height 15
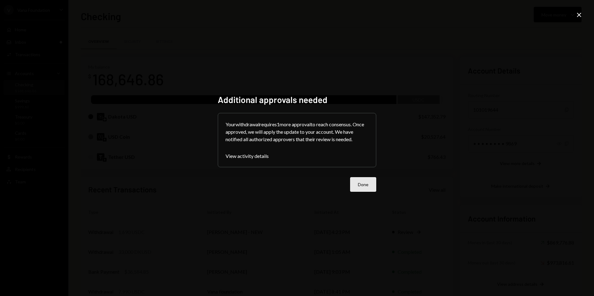
click at [362, 185] on button "Done" at bounding box center [363, 184] width 26 height 15
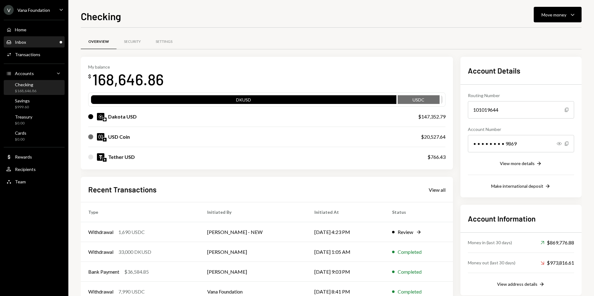
click at [49, 45] on div "Inbox Inbox" at bounding box center [34, 42] width 56 height 6
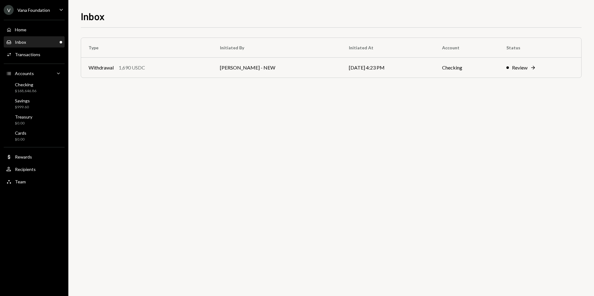
click at [51, 43] on div "Inbox Inbox" at bounding box center [34, 42] width 56 height 6
click at [210, 67] on td "Withdrawal 1,690 USDC" at bounding box center [146, 68] width 131 height 20
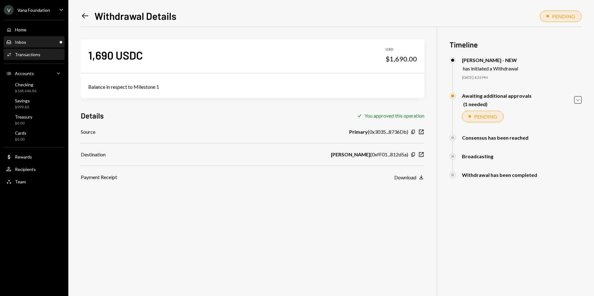
click at [45, 44] on div "Inbox Inbox" at bounding box center [34, 42] width 56 height 6
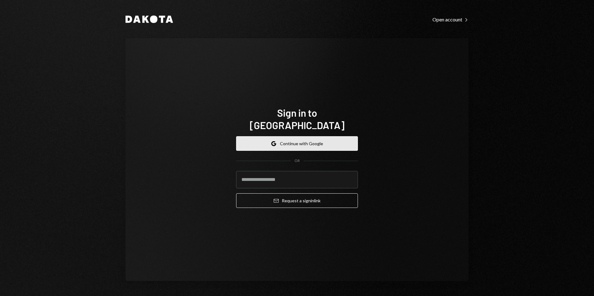
click at [281, 136] on button "Google Continue with Google" at bounding box center [297, 143] width 122 height 15
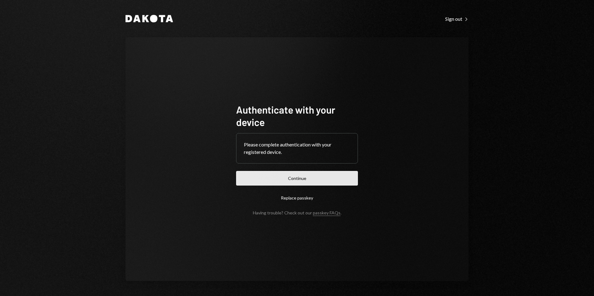
click at [296, 174] on button "Continue" at bounding box center [297, 178] width 122 height 15
click at [288, 180] on button "Continue" at bounding box center [297, 178] width 122 height 15
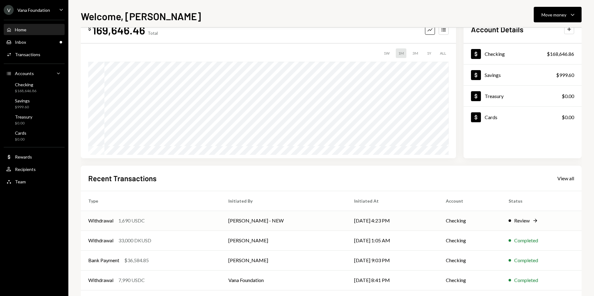
scroll to position [48, 0]
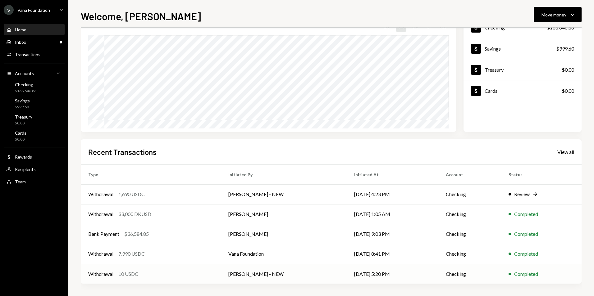
click at [285, 272] on td "[PERSON_NAME] - NEW" at bounding box center [284, 274] width 126 height 20
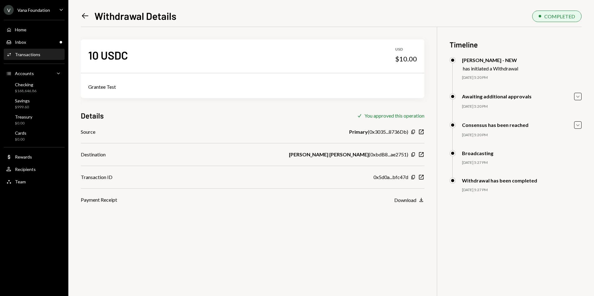
click at [82, 19] on icon "Left Arrow" at bounding box center [85, 15] width 9 height 9
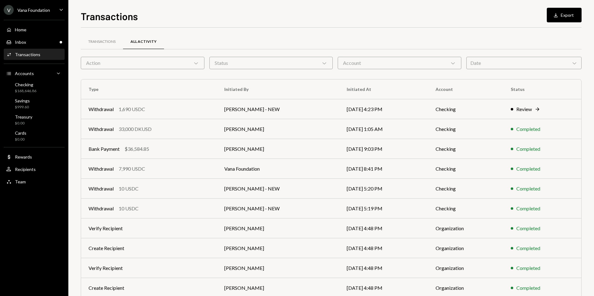
click at [41, 54] on div "Activities Transactions" at bounding box center [34, 55] width 56 height 6
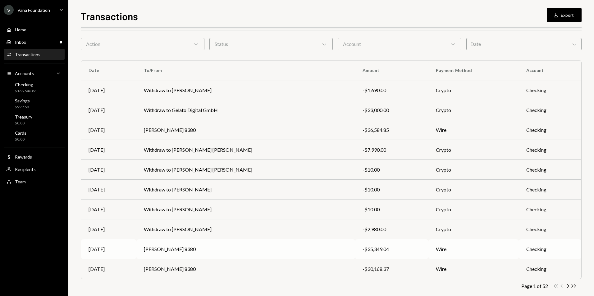
scroll to position [28, 0]
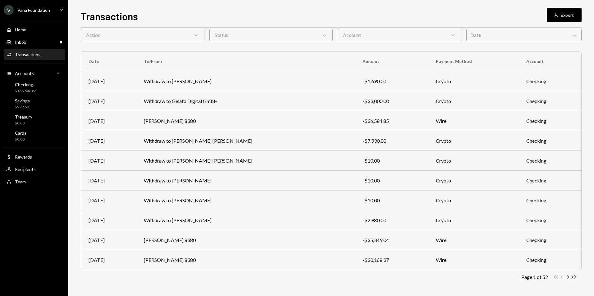
click at [566, 278] on icon "Chevron Right" at bounding box center [568, 277] width 6 height 6
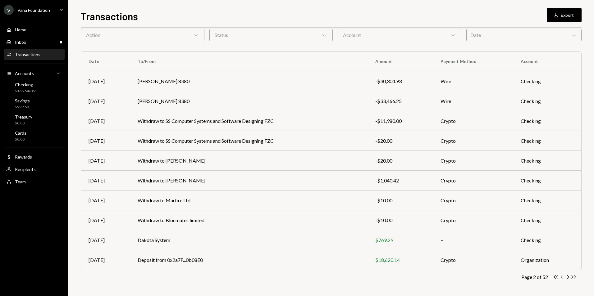
click at [561, 280] on icon "Chevron Left" at bounding box center [562, 277] width 6 height 6
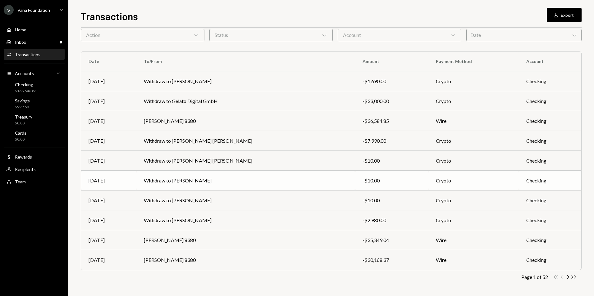
click at [286, 183] on td "Withdraw to [PERSON_NAME]" at bounding box center [245, 181] width 219 height 20
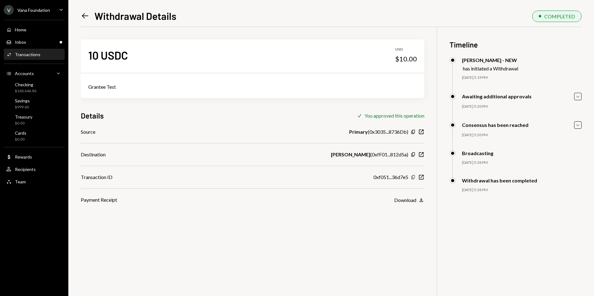
click at [413, 178] on icon "button" at bounding box center [412, 178] width 3 height 4
click at [420, 179] on icon "New Window" at bounding box center [421, 177] width 6 height 6
click at [38, 41] on div "Inbox Inbox" at bounding box center [34, 42] width 56 height 6
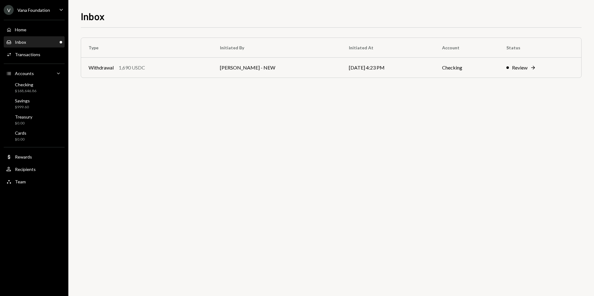
click at [326, 158] on div "Type Initiated By Initiated At Account Status Withdrawal 1,690 USDC [PERSON_NAM…" at bounding box center [331, 162] width 501 height 269
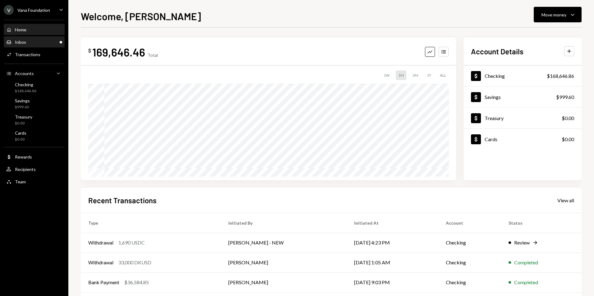
click at [42, 43] on div "Inbox Inbox" at bounding box center [34, 42] width 56 height 6
